Goal: Check status

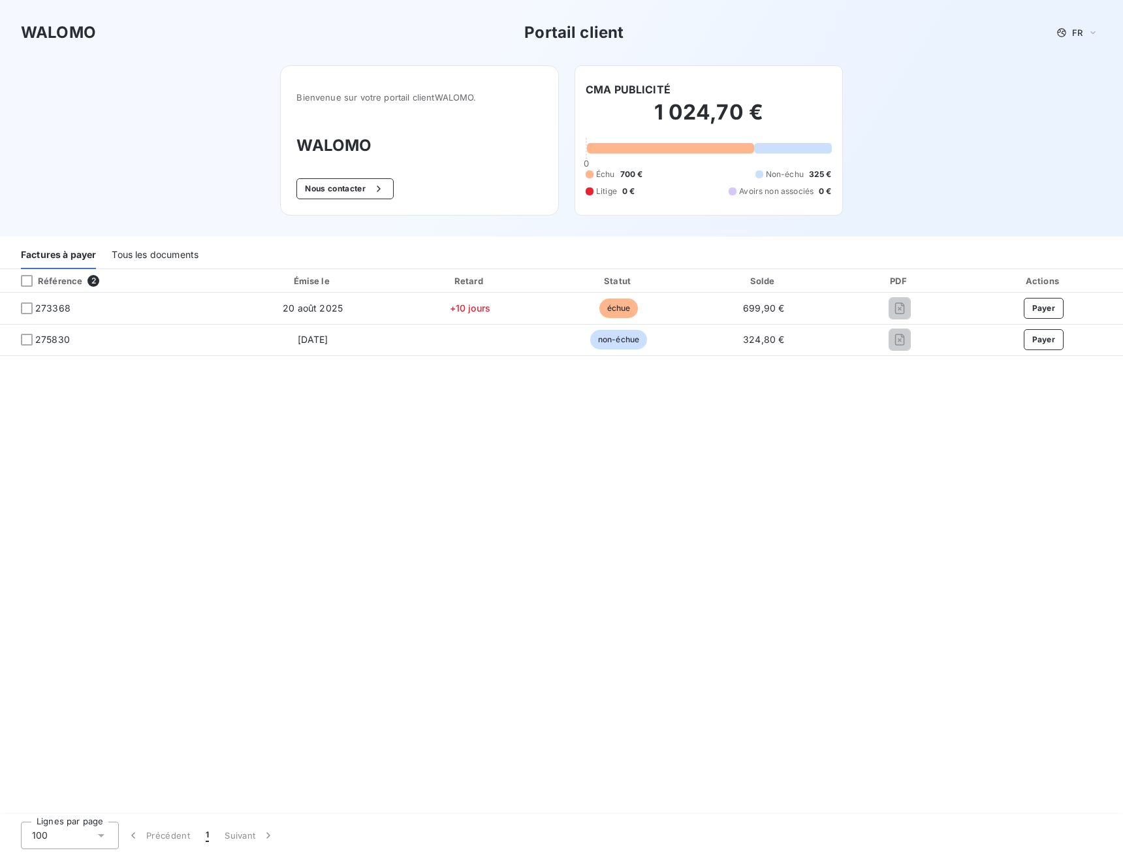
click at [33, 287] on th "Référence 2" at bounding box center [115, 281] width 231 height 24
click at [27, 282] on div at bounding box center [27, 281] width 12 height 12
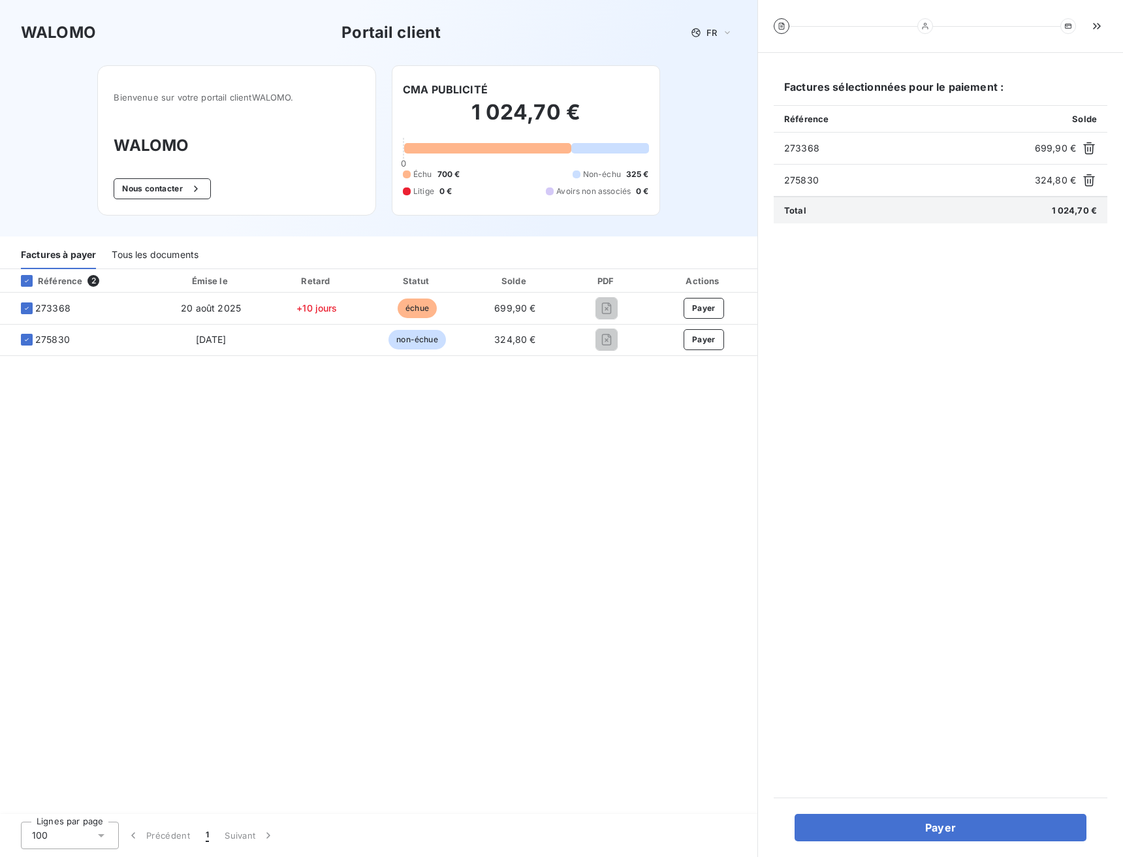
click at [855, 146] on span "273368" at bounding box center [907, 148] width 246 height 13
drag, startPoint x: 925, startPoint y: 25, endPoint x: 1008, endPoint y: 31, distance: 83.1
click at [1008, 31] on div at bounding box center [925, 26] width 302 height 16
click at [780, 23] on icon at bounding box center [782, 26] width 6 height 7
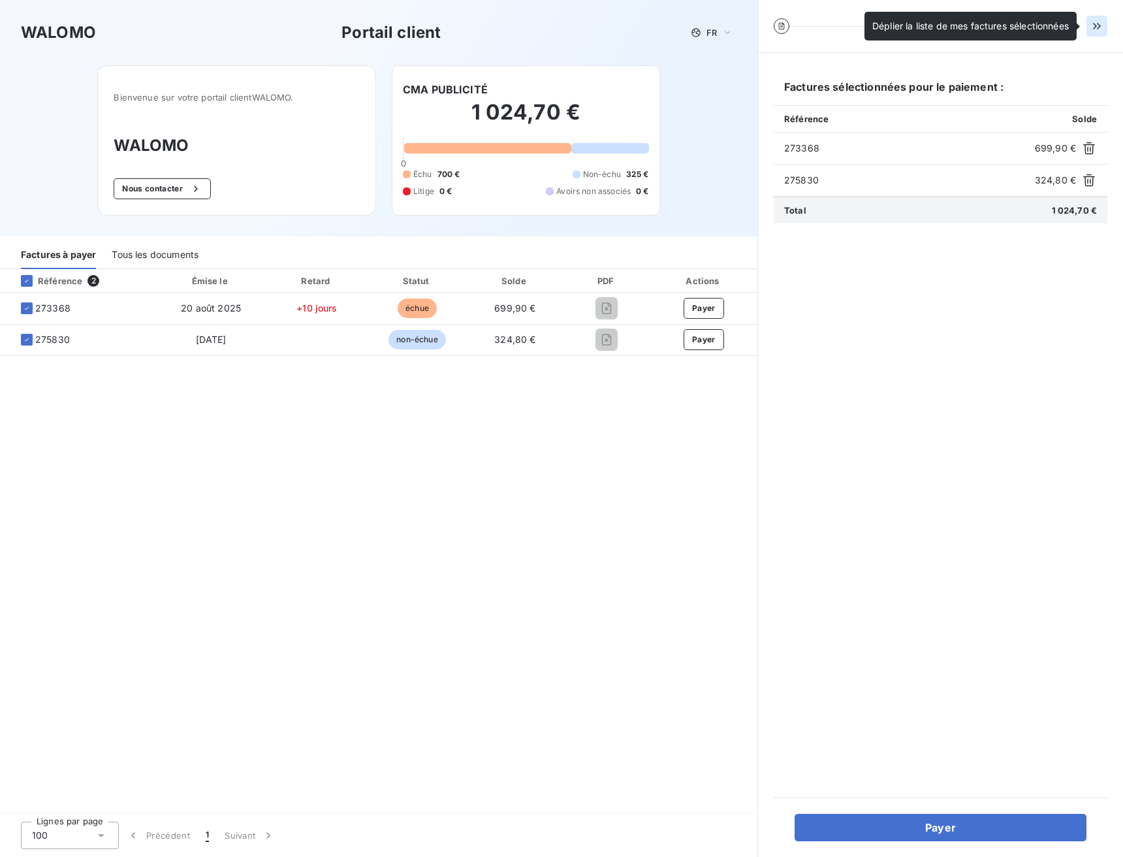
click at [1098, 22] on icon "button" at bounding box center [1097, 26] width 13 height 13
